Goal: Browse casually: Explore the website without a specific task or goal

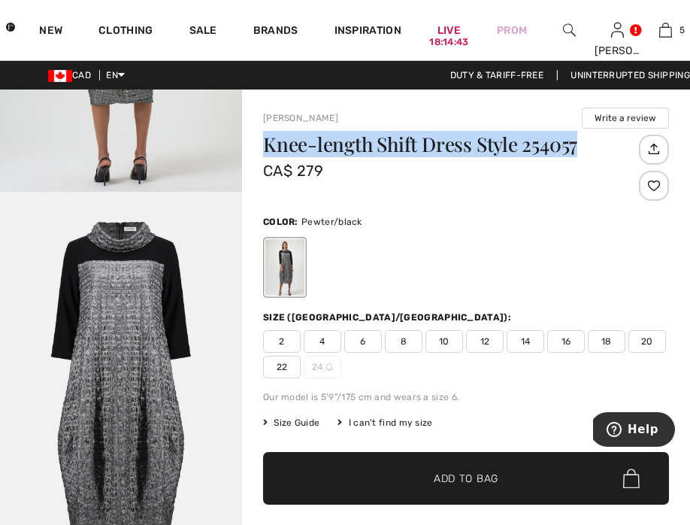
drag, startPoint x: 264, startPoint y: 144, endPoint x: 577, endPoint y: 150, distance: 313.4
click at [577, 150] on h1 "Knee-length Shift Dress Style 254057" at bounding box center [449, 145] width 372 height 20
copy h1 "Knee-length Shift Dress Style 254057"
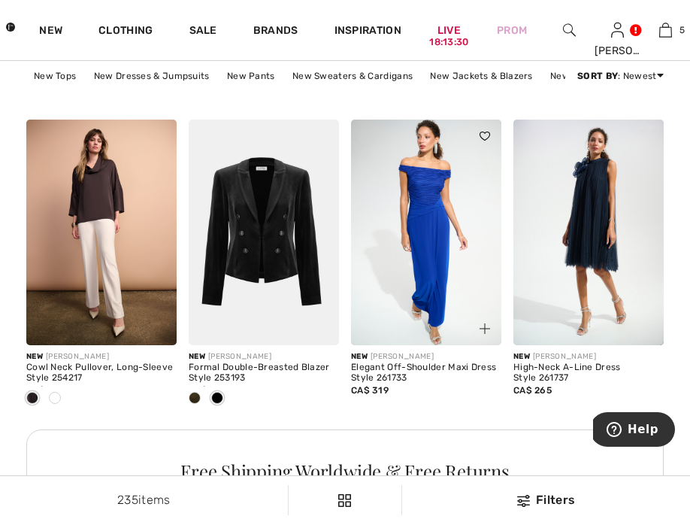
scroll to position [1057, 0]
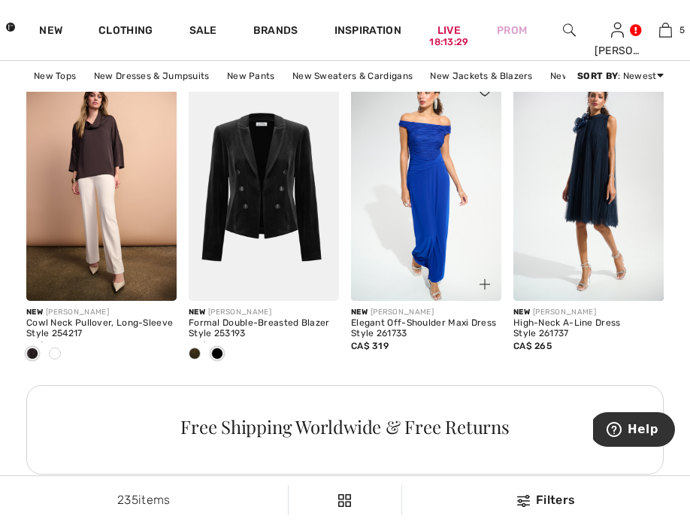
click at [486, 289] on img at bounding box center [484, 284] width 11 height 11
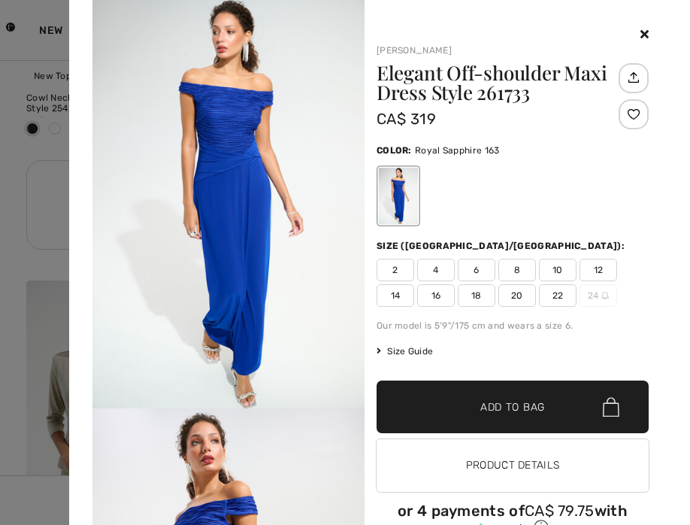
scroll to position [1253, 0]
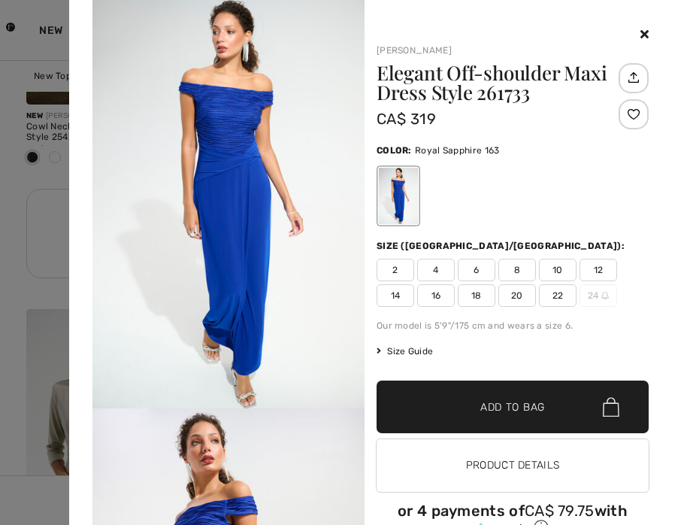
click at [640, 30] on icon at bounding box center [644, 34] width 8 height 12
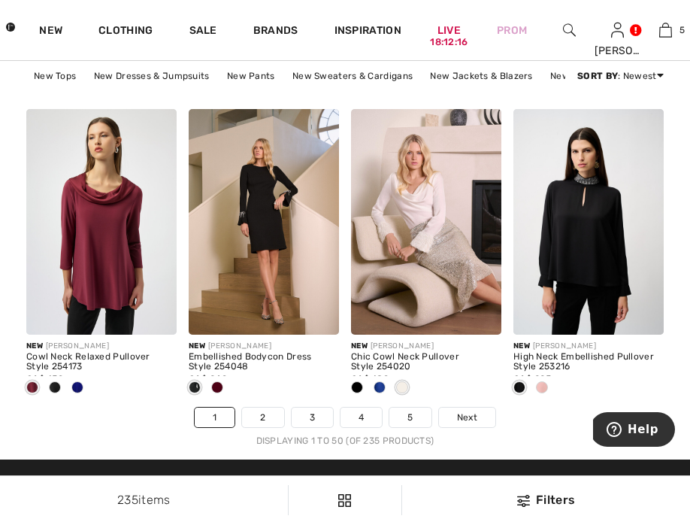
scroll to position [4607, 0]
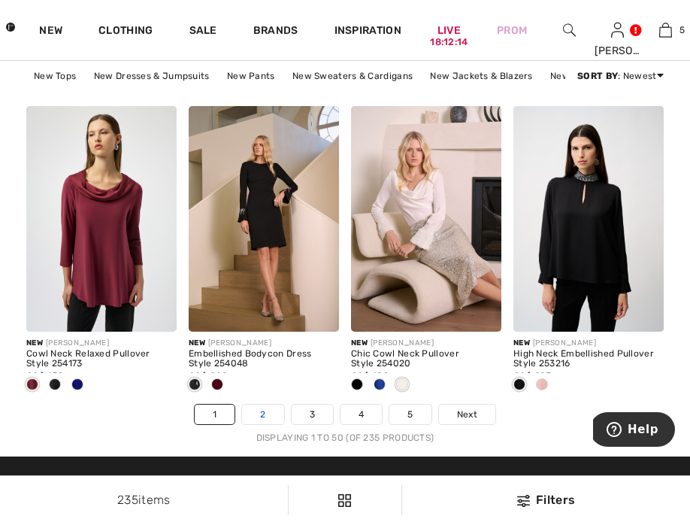
click at [259, 424] on link "2" at bounding box center [262, 414] width 41 height 20
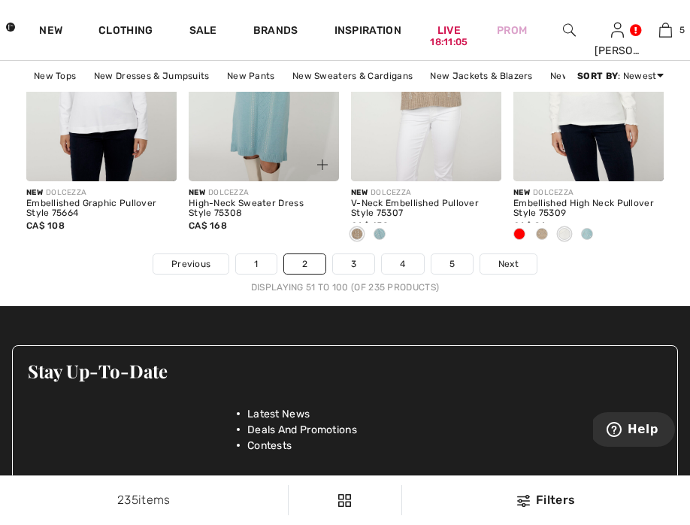
scroll to position [4877, 0]
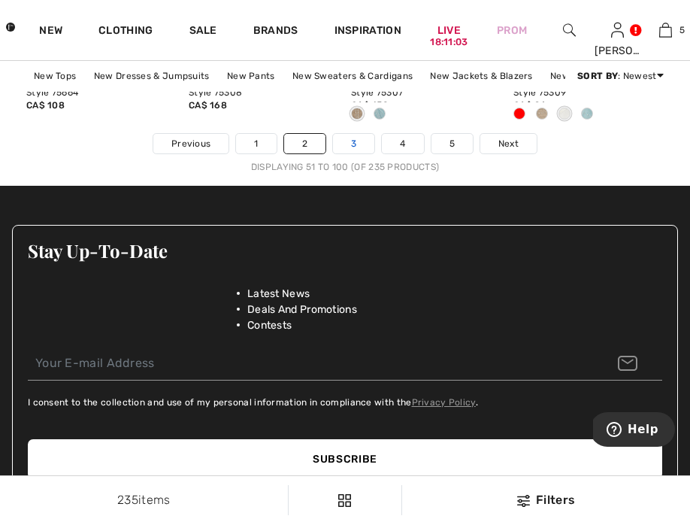
click at [352, 153] on link "3" at bounding box center [353, 144] width 41 height 20
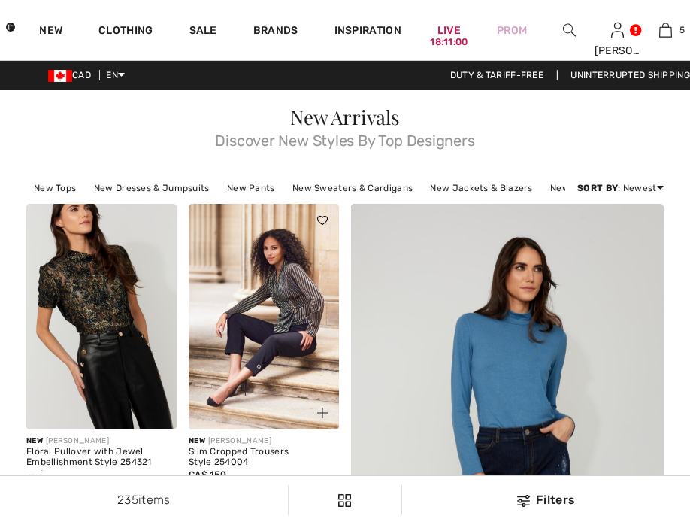
checkbox input "true"
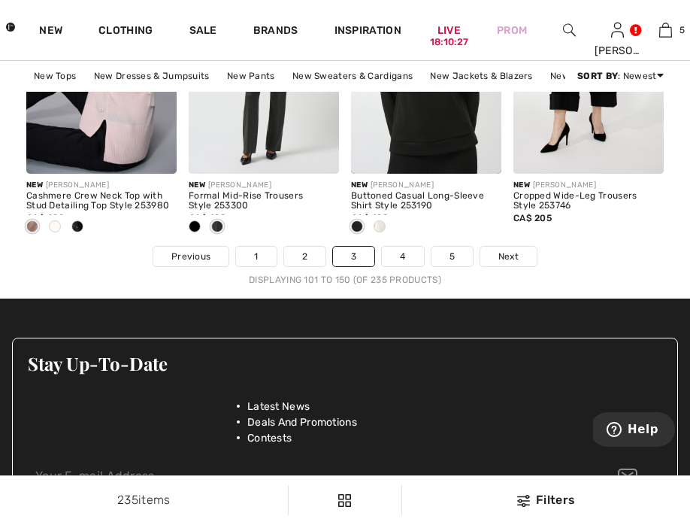
scroll to position [4838, 0]
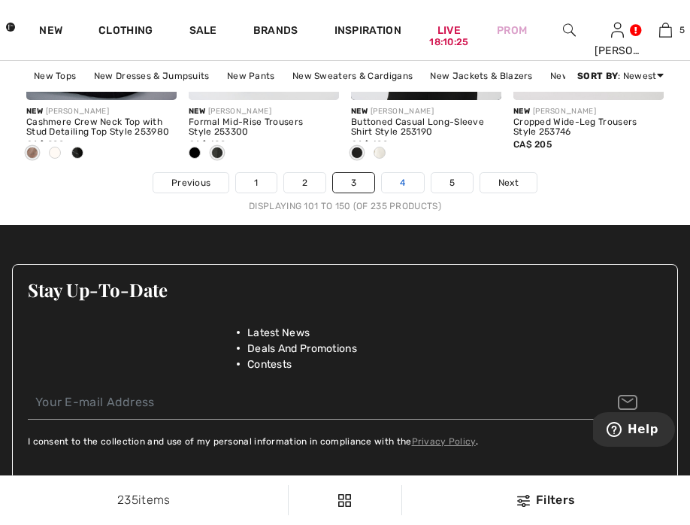
click at [405, 192] on link "4" at bounding box center [402, 183] width 41 height 20
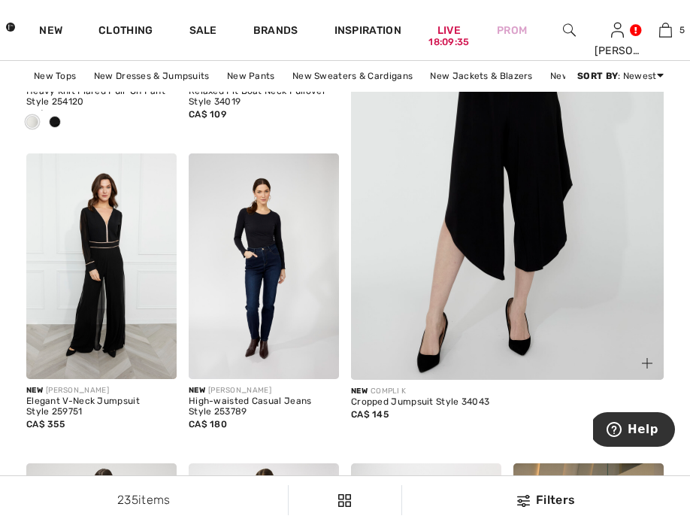
scroll to position [8, 0]
